Goal: Information Seeking & Learning: Understand process/instructions

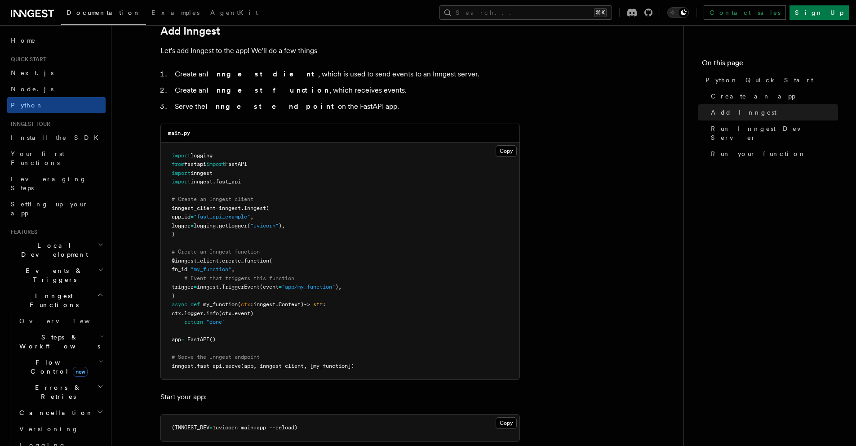
click at [276, 306] on span "inngest" at bounding box center [265, 304] width 22 height 6
click at [214, 306] on span "my_function" at bounding box center [220, 304] width 35 height 6
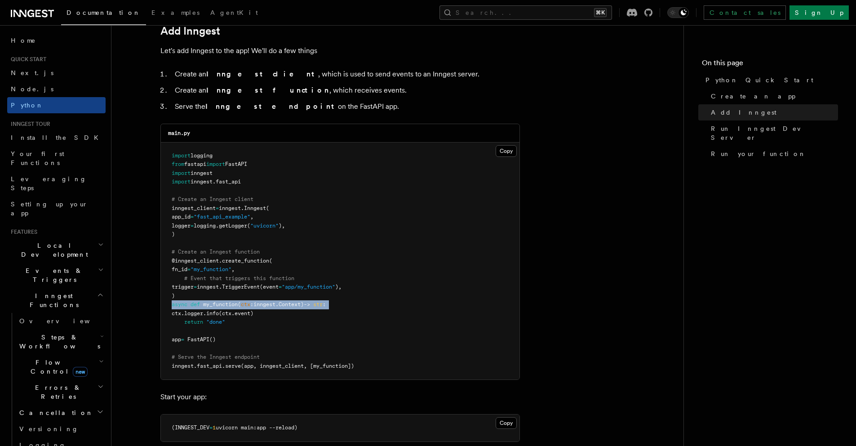
click at [214, 306] on span "my_function" at bounding box center [220, 304] width 35 height 6
click at [229, 317] on pre "import logging from fastapi import FastAPI import inngest import inngest . fast…" at bounding box center [340, 261] width 359 height 237
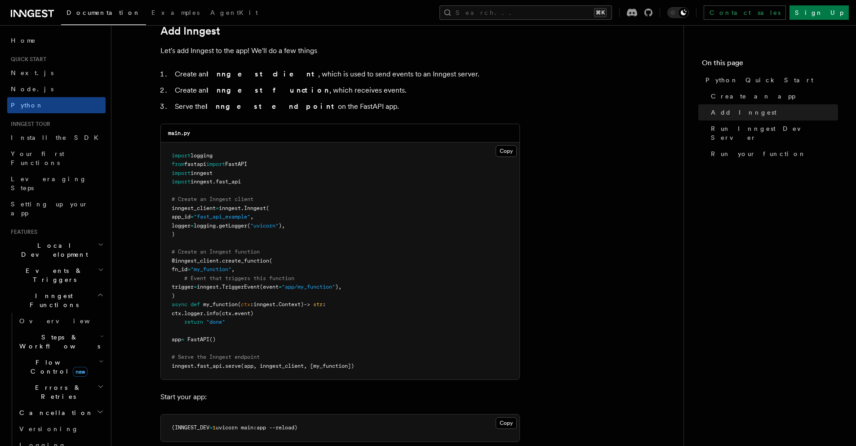
click at [254, 315] on span "(ctx.event)" at bounding box center [236, 313] width 35 height 6
click at [225, 322] on span ""done"" at bounding box center [215, 322] width 19 height 6
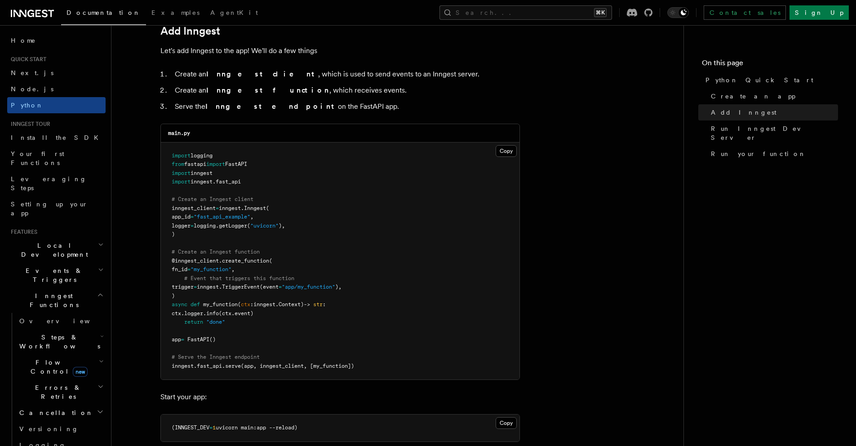
click at [232, 335] on pre "import logging from fastapi import FastAPI import inngest import inngest . fast…" at bounding box center [340, 261] width 359 height 237
